Goal: Information Seeking & Learning: Learn about a topic

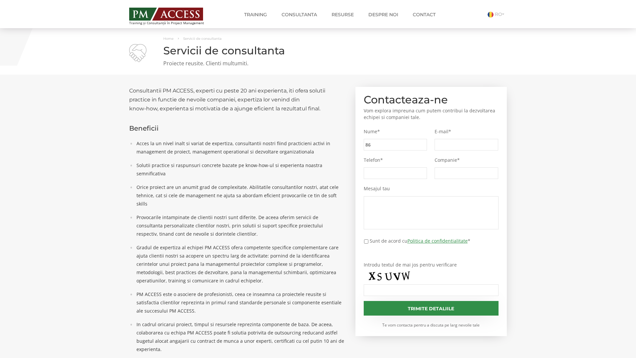
type input "86b"
type input "dc0"
type input "4ad"
type input "0c6"
type input "bca"
